Goal: Task Accomplishment & Management: Use online tool/utility

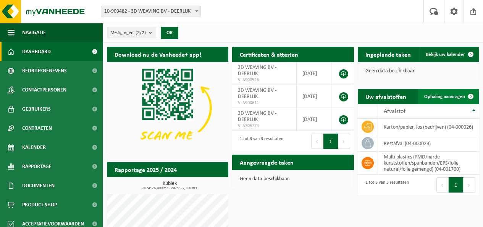
click at [446, 96] on span "Ophaling aanvragen" at bounding box center [445, 96] width 41 height 5
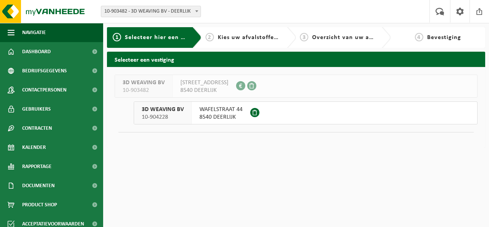
click at [186, 115] on div "3D WEAVING BV 10-904228" at bounding box center [163, 113] width 58 height 22
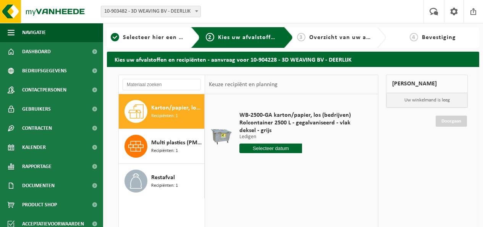
click at [180, 110] on span "Karton/papier, los (bedrijven)" at bounding box center [176, 107] width 51 height 9
click at [287, 148] on input "text" at bounding box center [271, 148] width 63 height 10
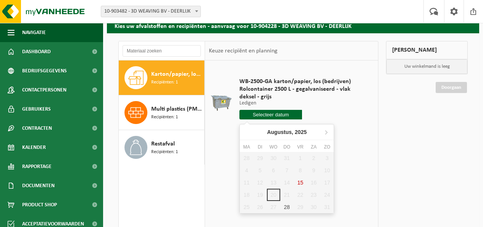
scroll to position [76, 0]
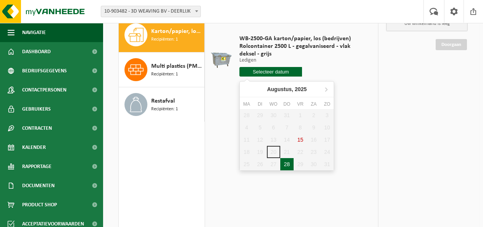
click at [288, 164] on div "28" at bounding box center [287, 164] width 13 height 12
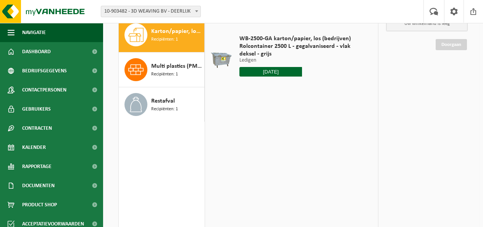
type input "Van [DATE]"
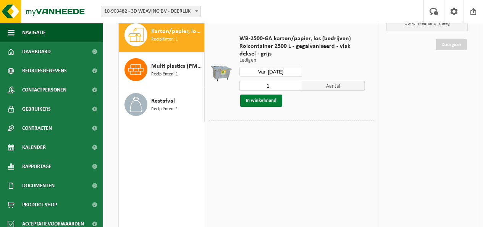
click at [257, 101] on button "In winkelmand" at bounding box center [261, 100] width 42 height 12
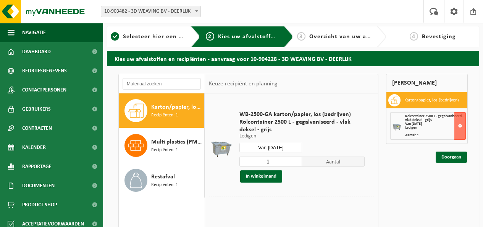
scroll to position [0, 0]
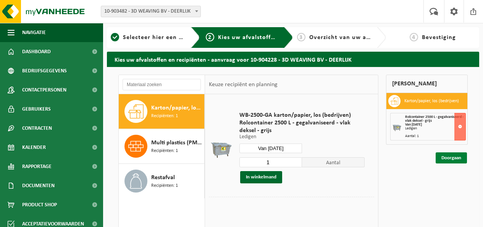
click at [451, 158] on link "Doorgaan" at bounding box center [451, 157] width 31 height 11
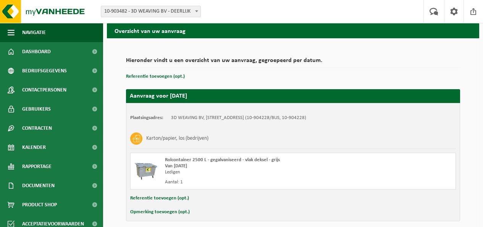
scroll to position [62, 0]
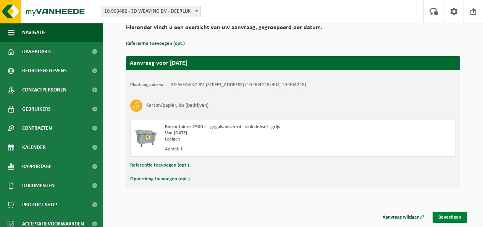
click at [447, 216] on link "Bevestigen" at bounding box center [450, 216] width 34 height 11
